Goal: Navigation & Orientation: Find specific page/section

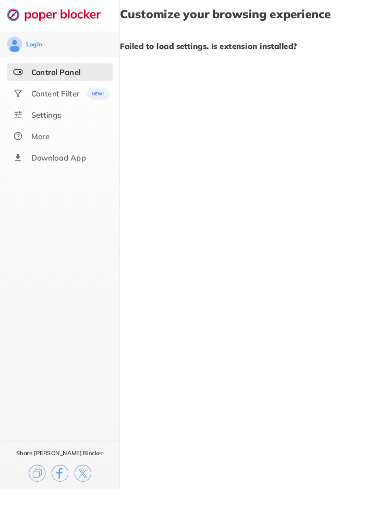
click at [63, 103] on div "Content Filter" at bounding box center [59, 100] width 52 height 10
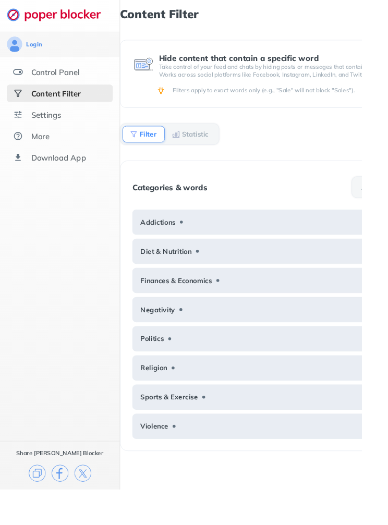
click at [58, 124] on div "Settings" at bounding box center [49, 123] width 32 height 10
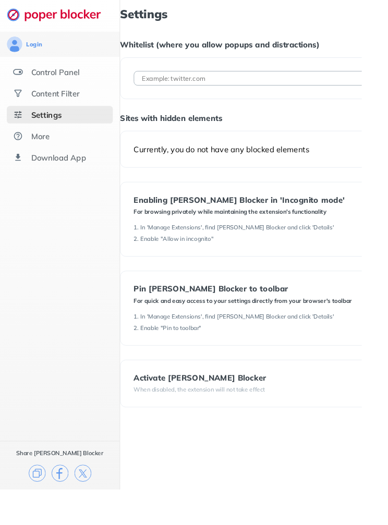
click at [218, 408] on div "Activate [PERSON_NAME] Blocker" at bounding box center [214, 404] width 142 height 9
click at [204, 415] on div "When disabled, the extension will not take effect" at bounding box center [214, 418] width 142 height 8
click at [282, 329] on div "Pin [PERSON_NAME] Blocker to toolbar For quick and easy access to your settings…" at bounding box center [260, 330] width 234 height 51
click at [41, 151] on div "More" at bounding box center [43, 146] width 20 height 10
